Goal: Transaction & Acquisition: Purchase product/service

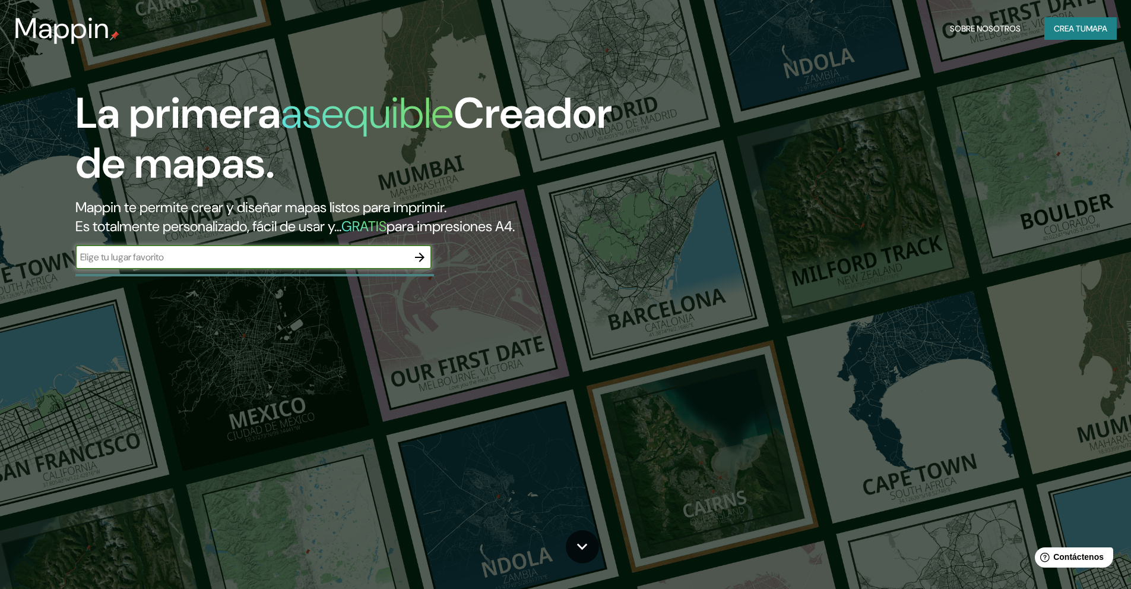
click at [185, 253] on input "text" at bounding box center [241, 257] width 333 height 14
click at [185, 253] on input "champotn" at bounding box center [241, 257] width 333 height 14
type input "champoton"
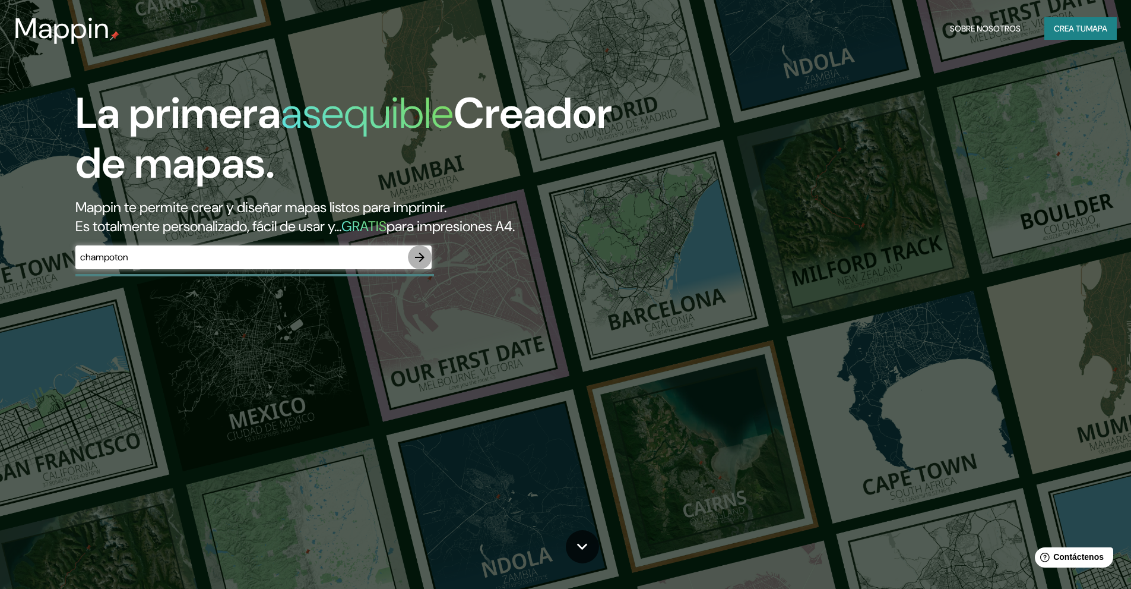
click at [420, 261] on icon "button" at bounding box center [420, 257] width 10 height 10
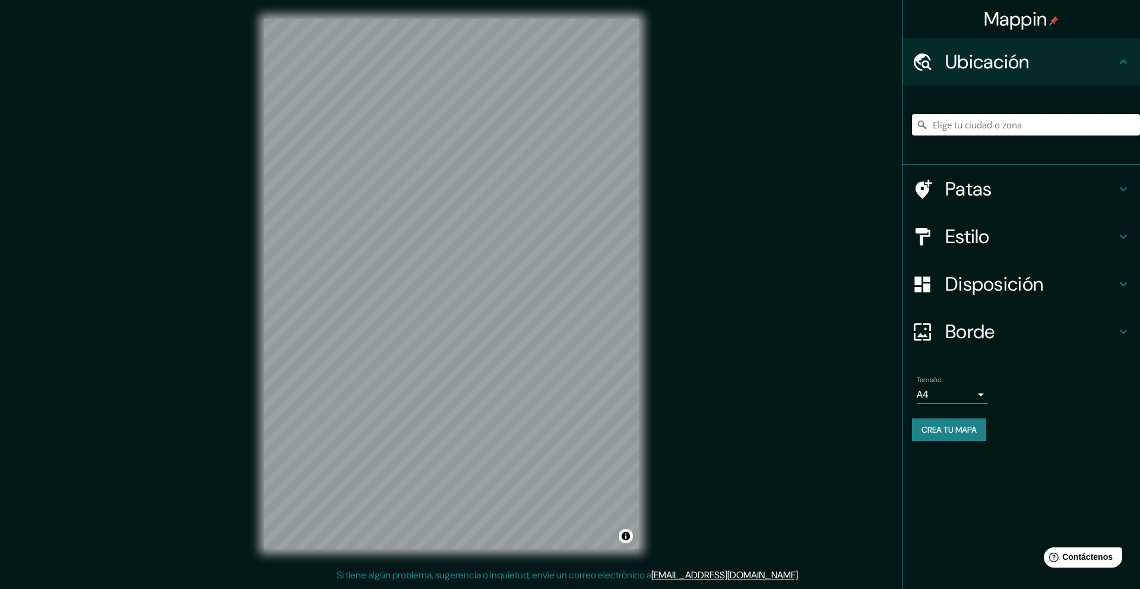
click at [986, 126] on input "Elige tu ciudad o zona" at bounding box center [1026, 124] width 228 height 21
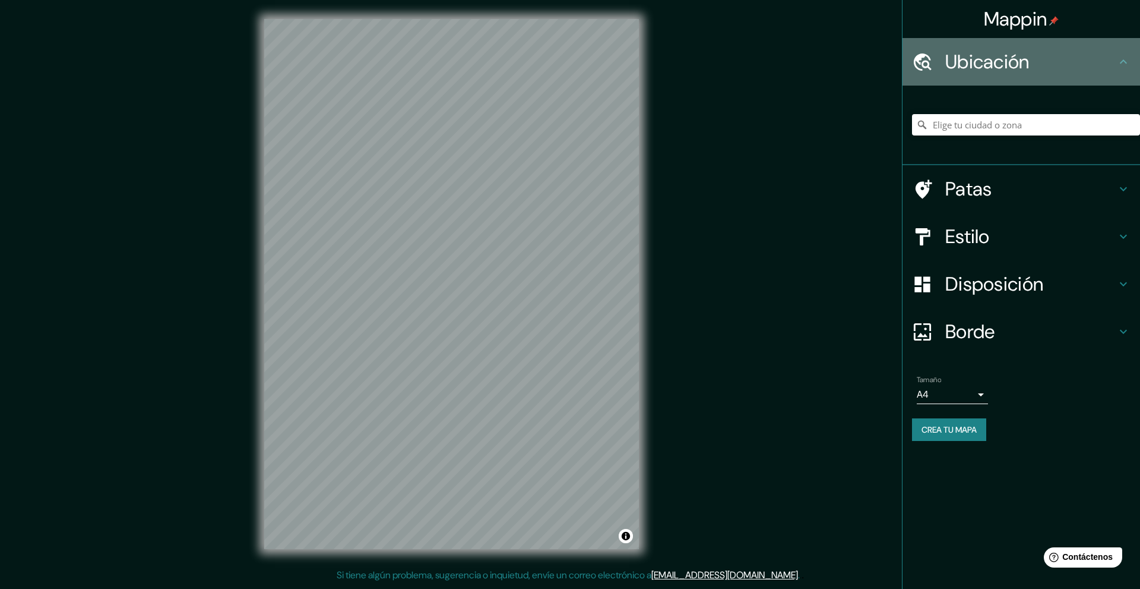
click at [1068, 61] on h4 "Ubicación" at bounding box center [1030, 62] width 171 height 24
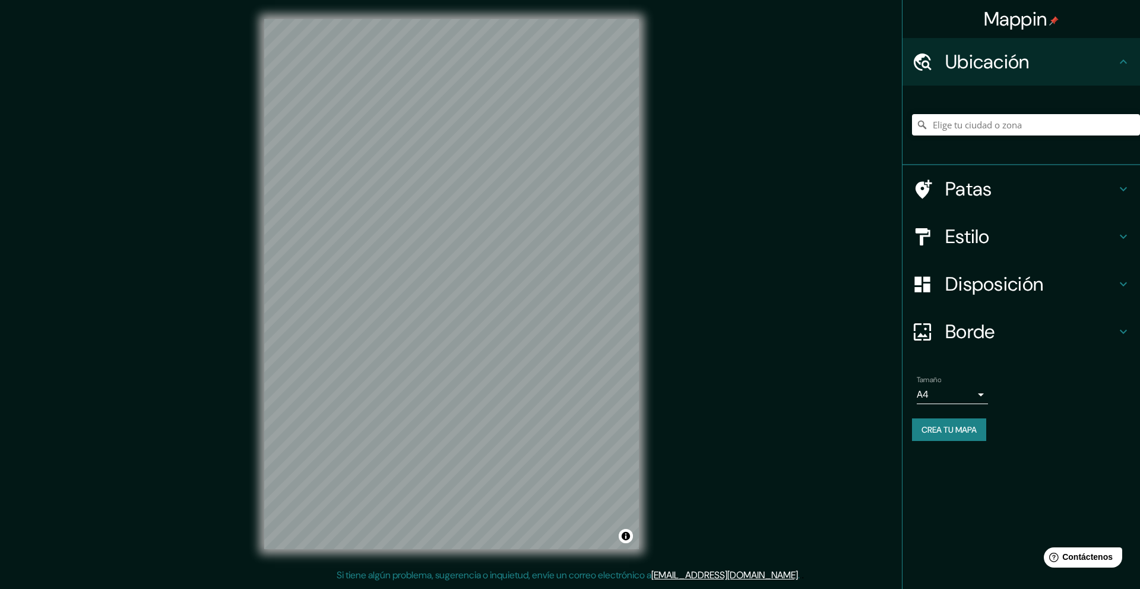
click at [1127, 192] on icon at bounding box center [1124, 189] width 14 height 14
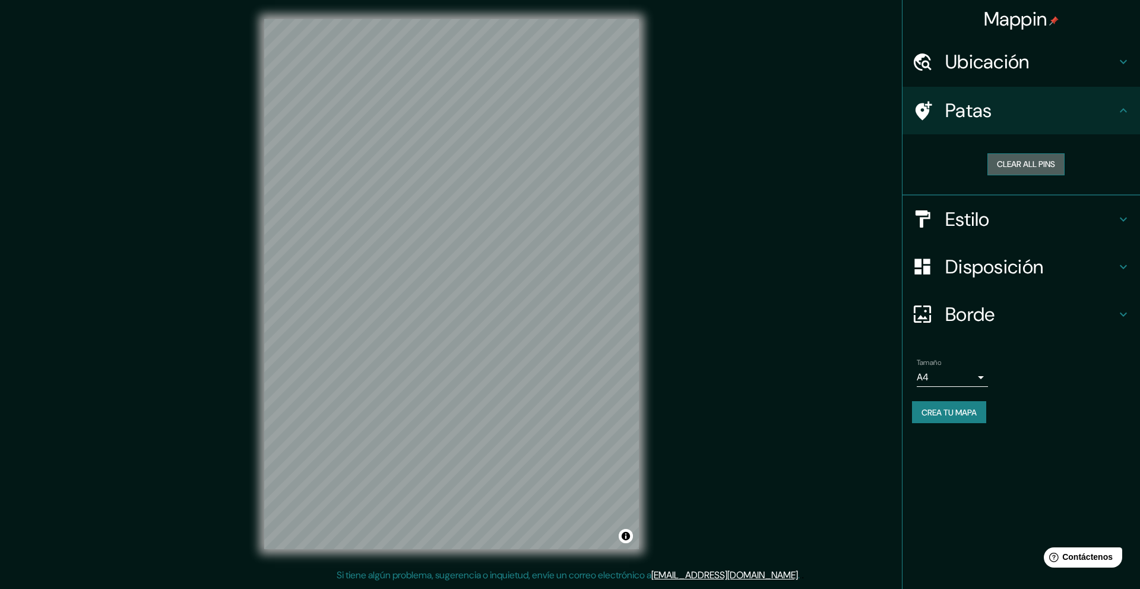
click at [1039, 160] on button "Clear all pins" at bounding box center [1026, 164] width 77 height 22
click at [1124, 222] on icon at bounding box center [1124, 219] width 14 height 14
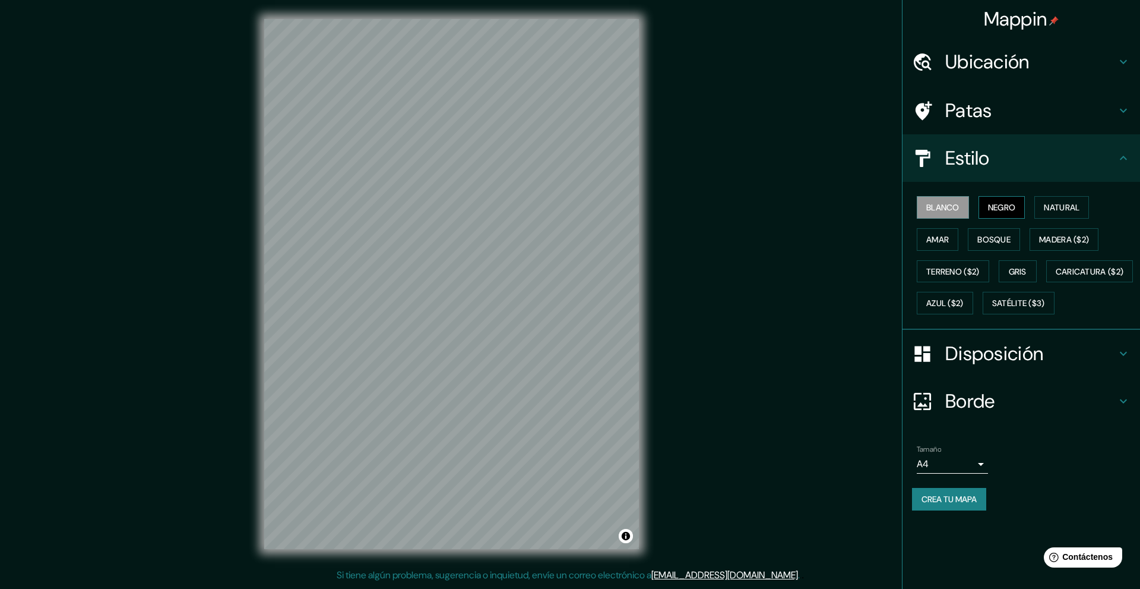
click at [1002, 208] on font "Negro" at bounding box center [1002, 207] width 28 height 11
click at [1057, 205] on font "Natural" at bounding box center [1062, 207] width 36 height 11
click at [1056, 277] on font "Caricatura ($2)" at bounding box center [1090, 271] width 68 height 11
click at [1057, 205] on font "Natural" at bounding box center [1062, 207] width 36 height 11
click at [961, 274] on font "Terreno ($2)" at bounding box center [952, 271] width 53 height 11
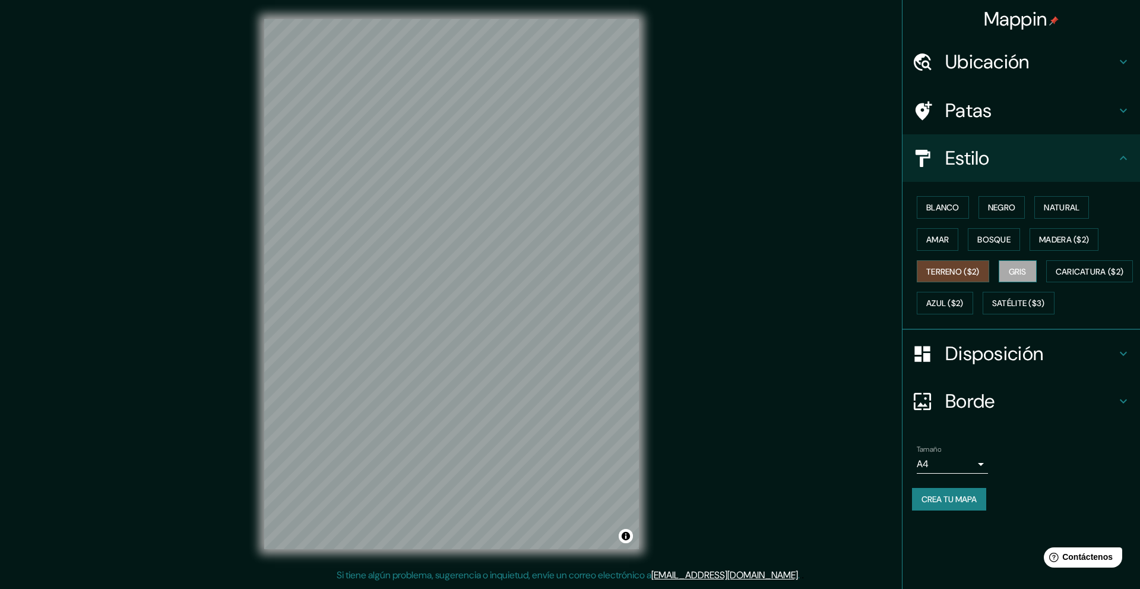
click at [1014, 276] on font "Gris" at bounding box center [1018, 271] width 18 height 15
click at [1035, 366] on font "Disposición" at bounding box center [994, 353] width 98 height 25
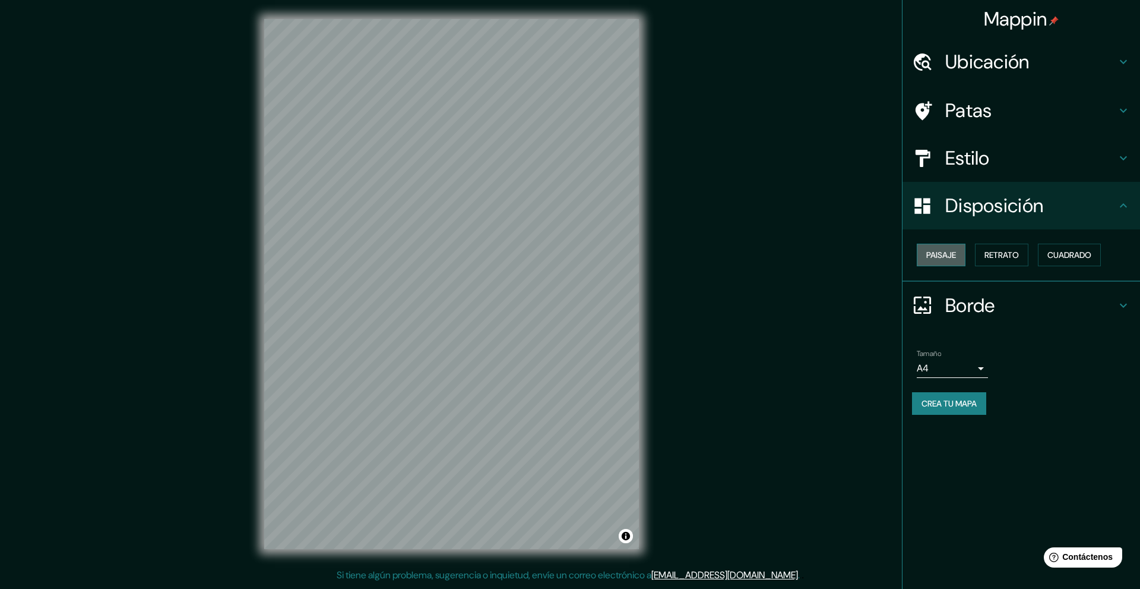
click at [948, 254] on font "Paisaje" at bounding box center [941, 254] width 30 height 11
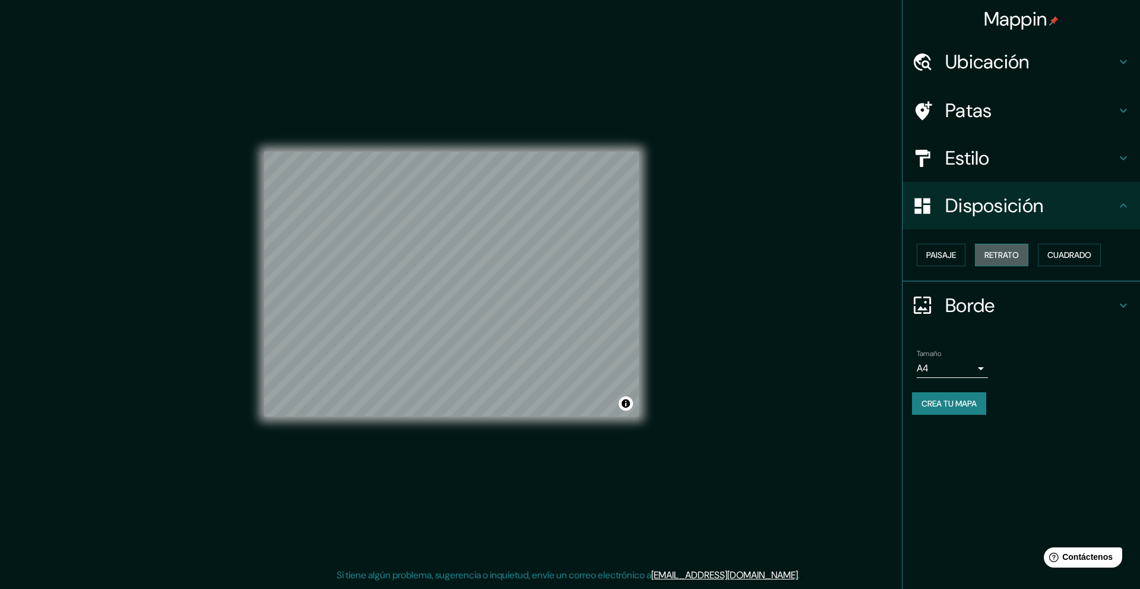
click at [1008, 257] on font "Retrato" at bounding box center [1002, 254] width 34 height 11
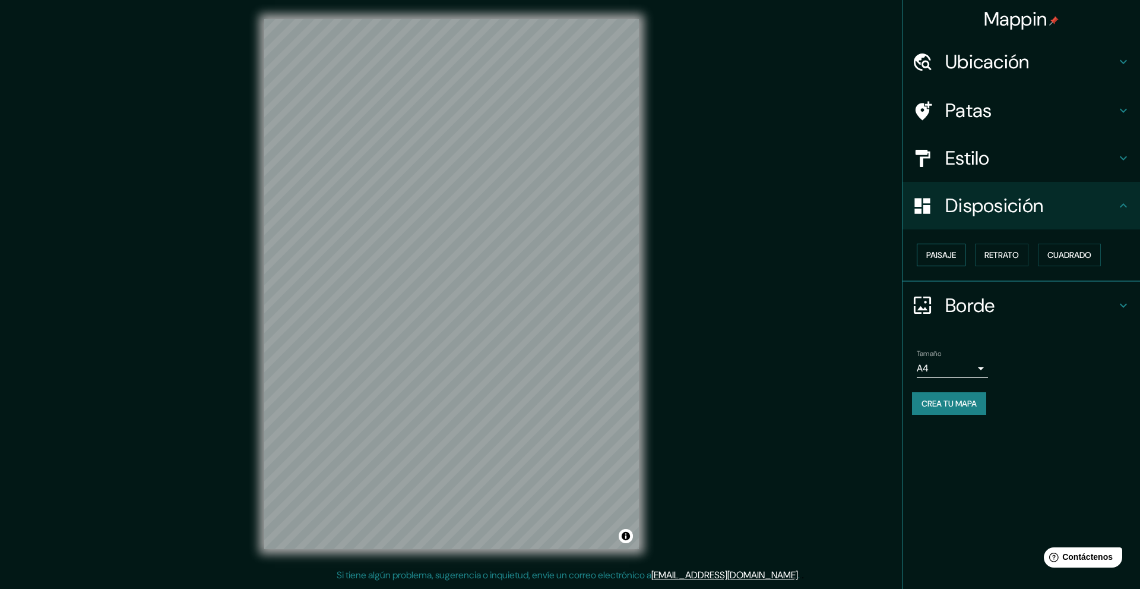
click at [941, 259] on font "Paisaje" at bounding box center [941, 254] width 30 height 11
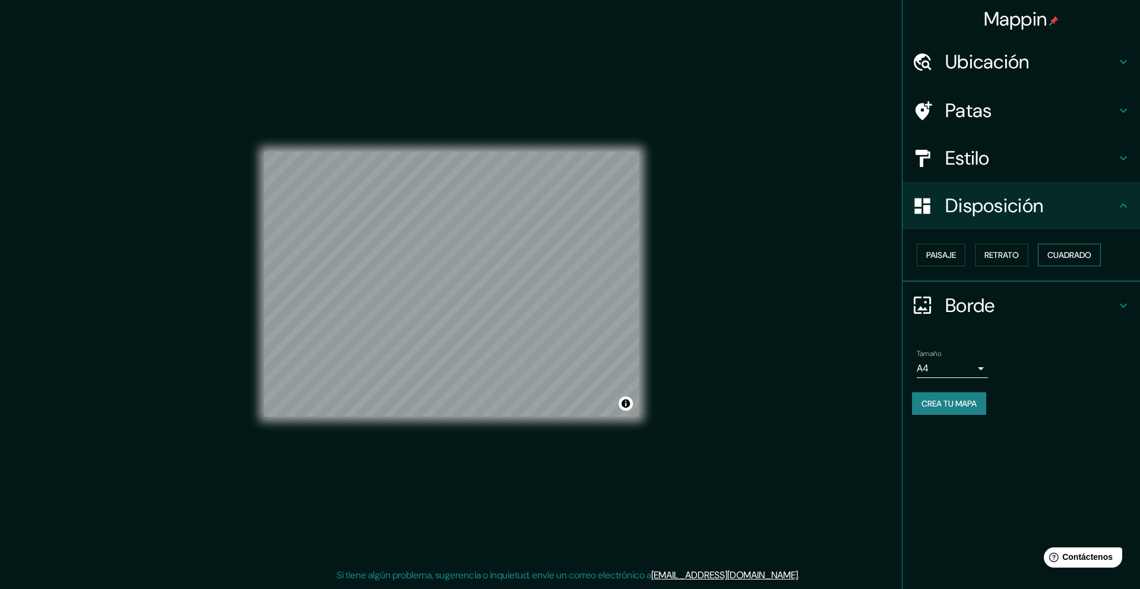
click at [1083, 255] on font "Cuadrado" at bounding box center [1070, 254] width 44 height 11
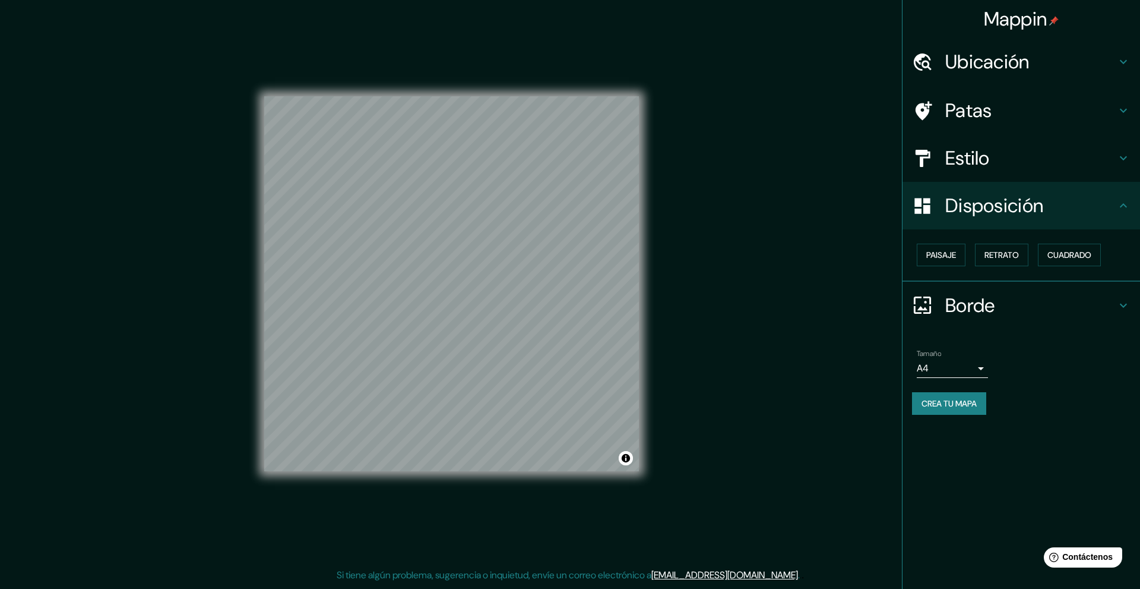
click at [1016, 67] on font "Ubicación" at bounding box center [987, 61] width 84 height 25
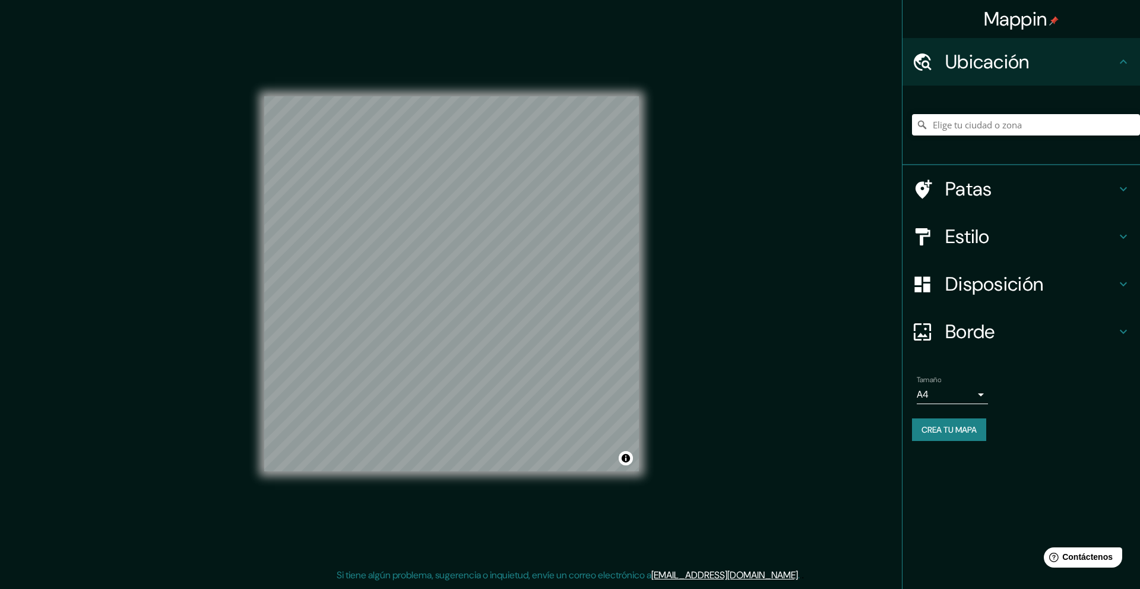
click at [988, 190] on font "Patas" at bounding box center [968, 188] width 47 height 25
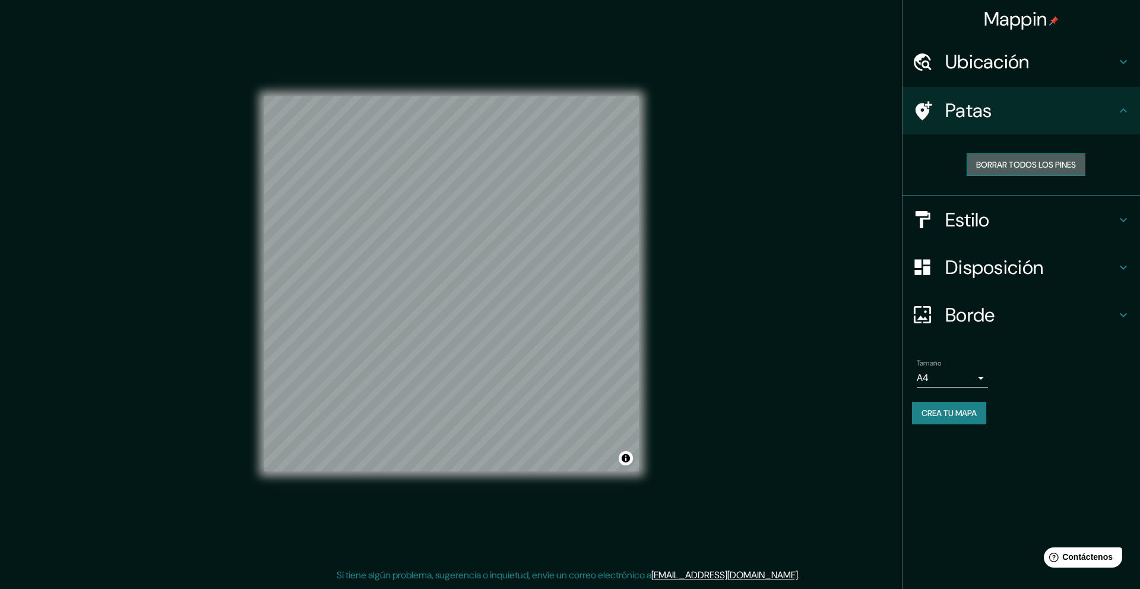
click at [1013, 167] on font "Borrar todos los pines" at bounding box center [1026, 164] width 100 height 11
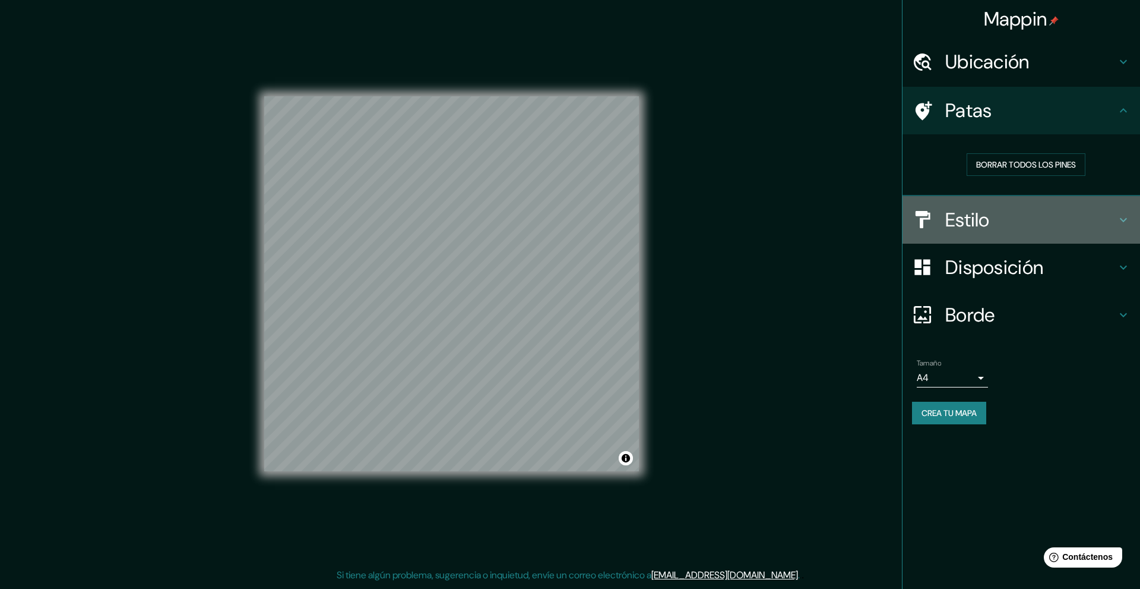
click at [1019, 220] on h4 "Estilo" at bounding box center [1030, 220] width 171 height 24
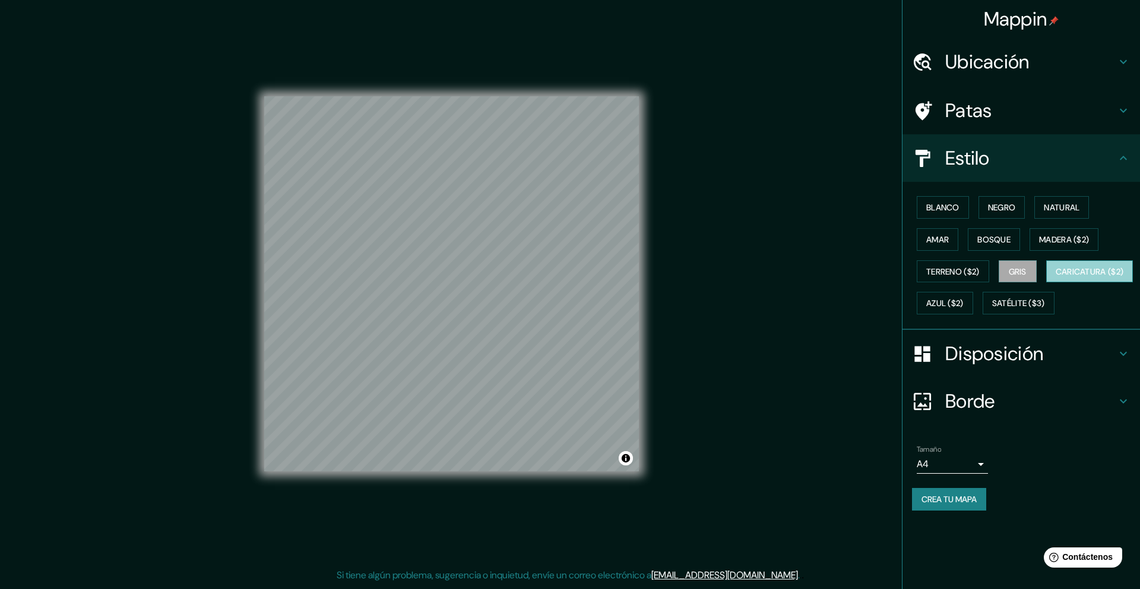
click at [1056, 277] on font "Caricatura ($2)" at bounding box center [1090, 271] width 68 height 11
click at [1002, 238] on font "Bosque" at bounding box center [994, 239] width 33 height 11
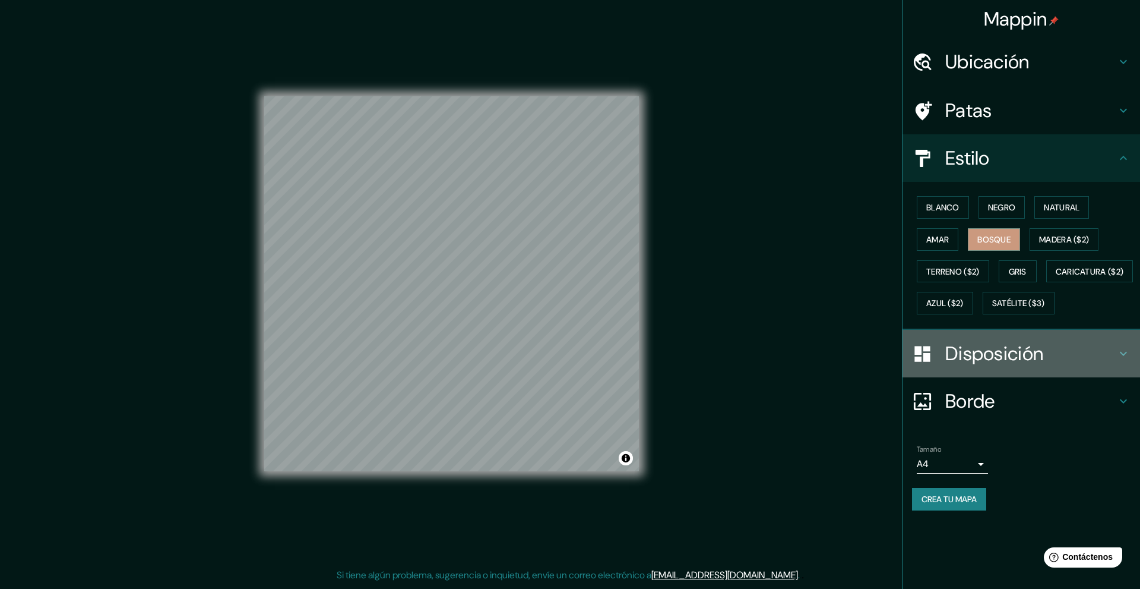
click at [996, 366] on font "Disposición" at bounding box center [994, 353] width 98 height 25
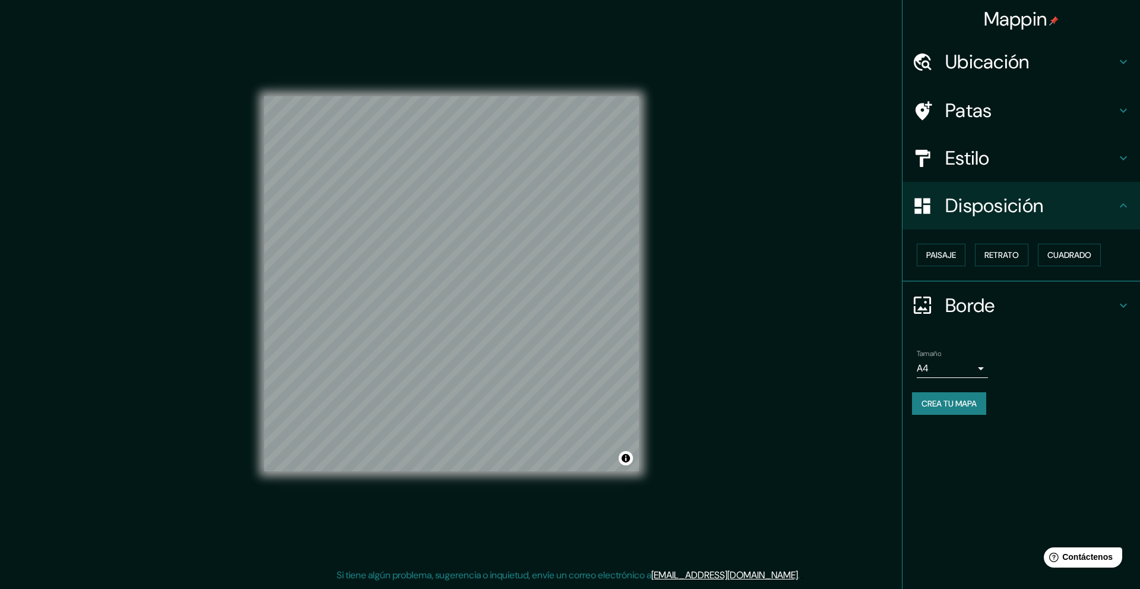
click at [970, 306] on font "Borde" at bounding box center [970, 305] width 50 height 25
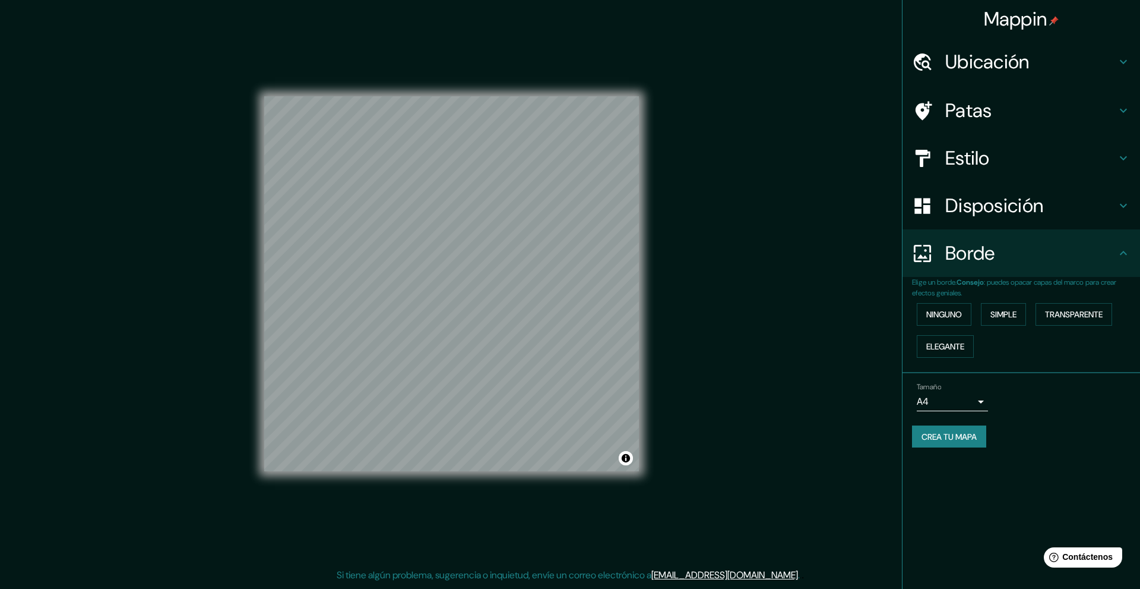
click at [981, 399] on body "Mappin Ubicación Patas Estilo Disposición Borde Elige un borde. Consejo : puede…" at bounding box center [570, 294] width 1140 height 589
click at [947, 451] on li "A3" at bounding box center [952, 448] width 71 height 22
type input "a4"
